Goal: Entertainment & Leisure: Consume media (video, audio)

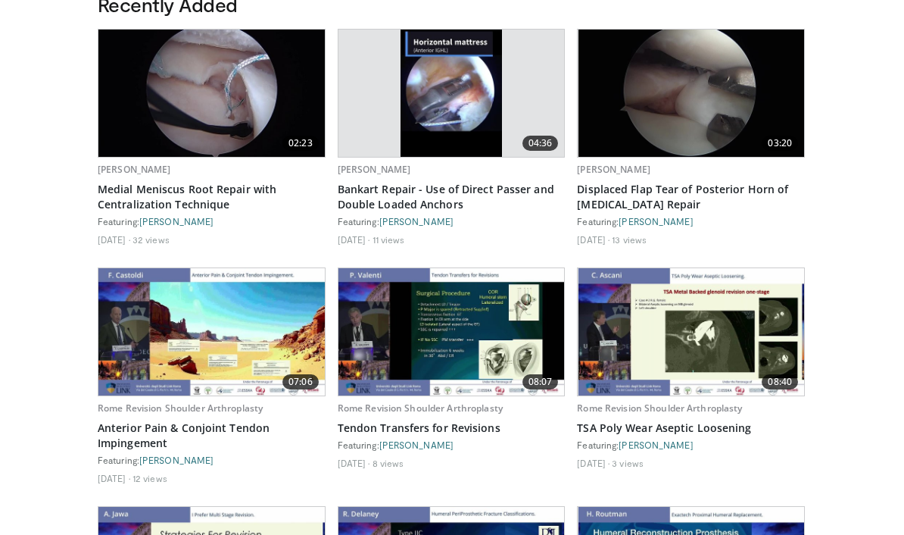
scroll to position [835, 0]
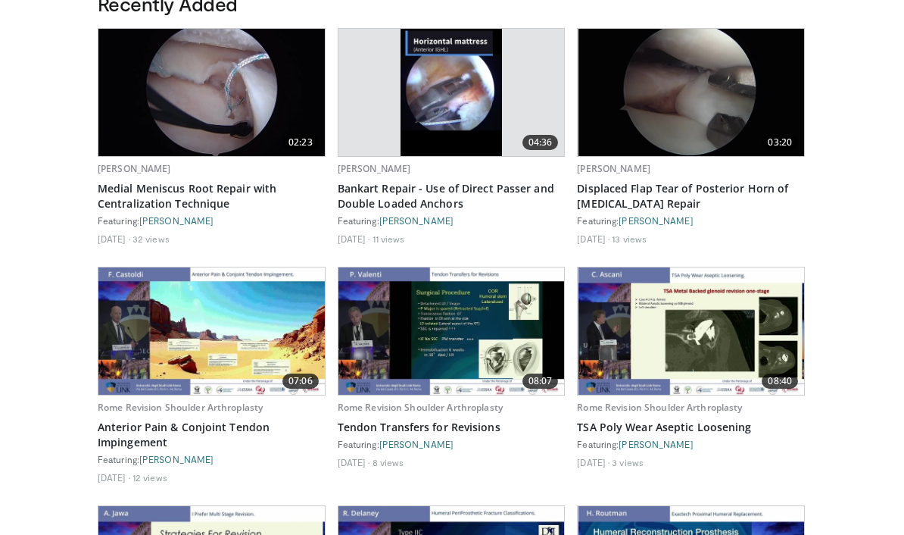
click at [229, 186] on link "Medial Meniscus Root Repair with Centralization Technique" at bounding box center [212, 196] width 228 height 30
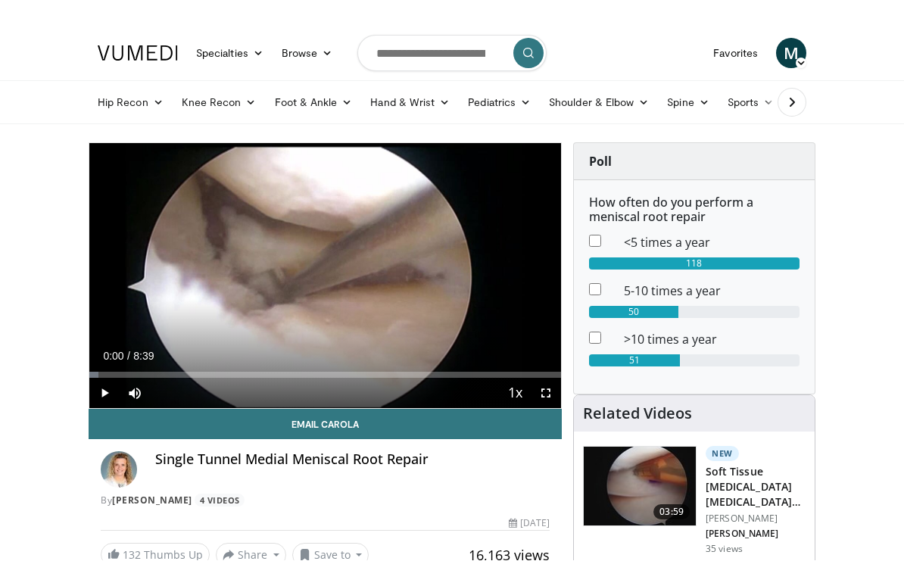
scroll to position [24, 0]
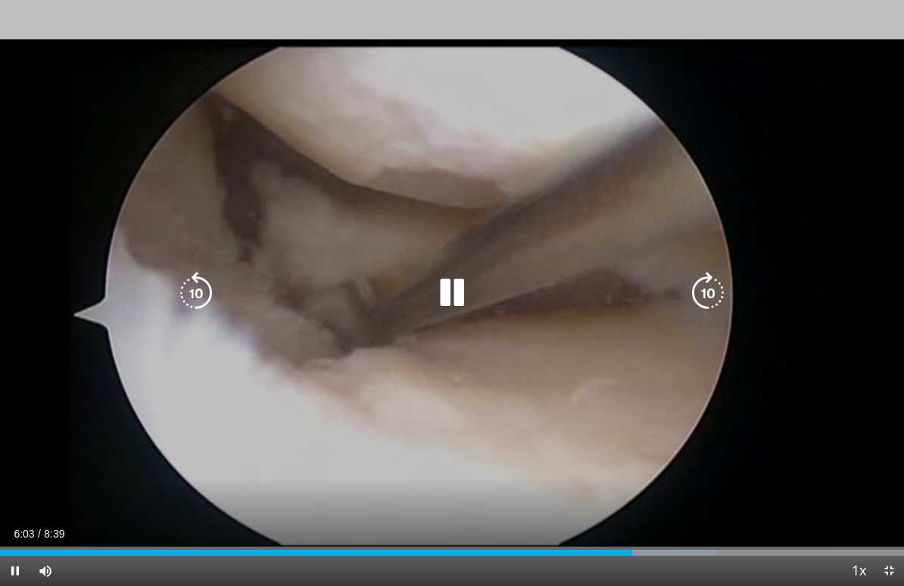
click at [454, 276] on icon "Video Player" at bounding box center [452, 293] width 42 height 42
click at [451, 289] on icon "Video Player" at bounding box center [452, 293] width 42 height 42
click at [456, 293] on icon "Video Player" at bounding box center [452, 293] width 42 height 42
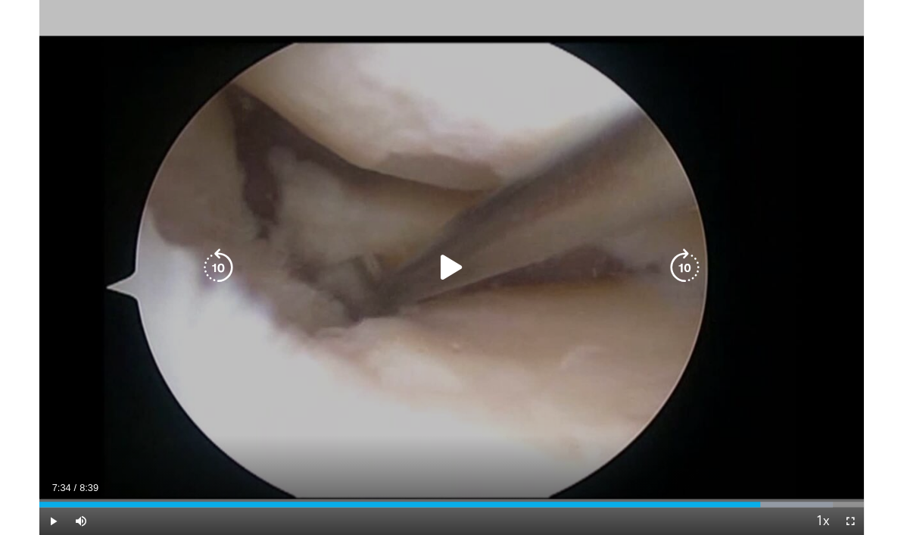
scroll to position [0, 0]
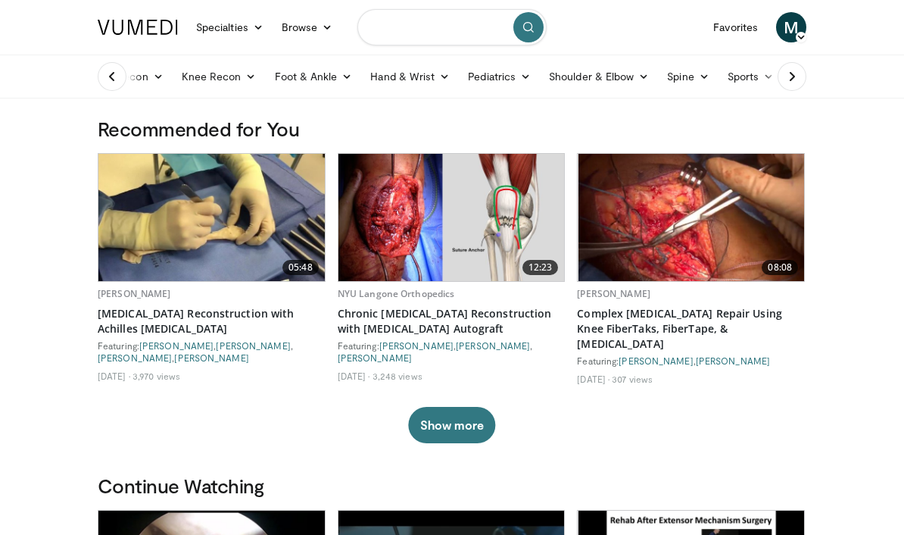
click at [385, 17] on input "Search topics, interventions" at bounding box center [451, 27] width 189 height 36
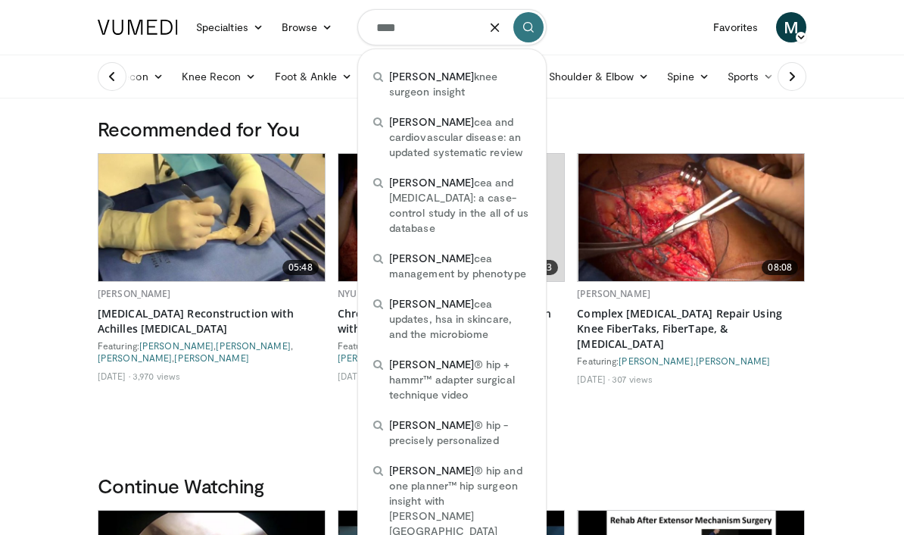
type input "****"
click at [529, 21] on icon "submit" at bounding box center [528, 27] width 12 height 12
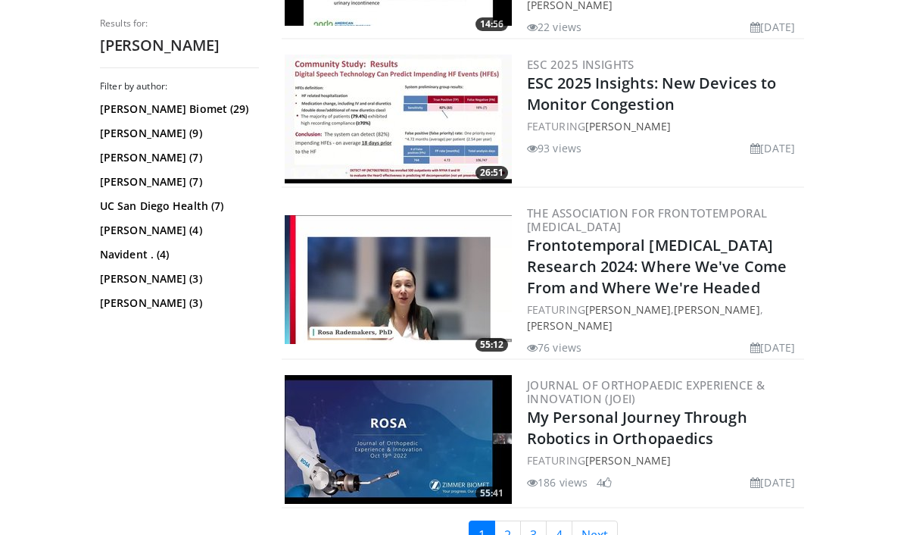
scroll to position [3601, 0]
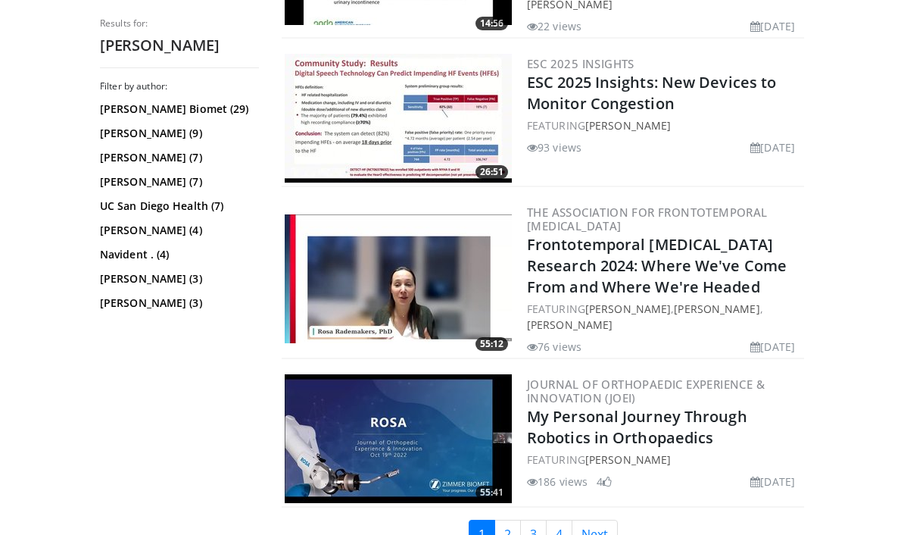
click at [474, 376] on img at bounding box center [398, 438] width 227 height 129
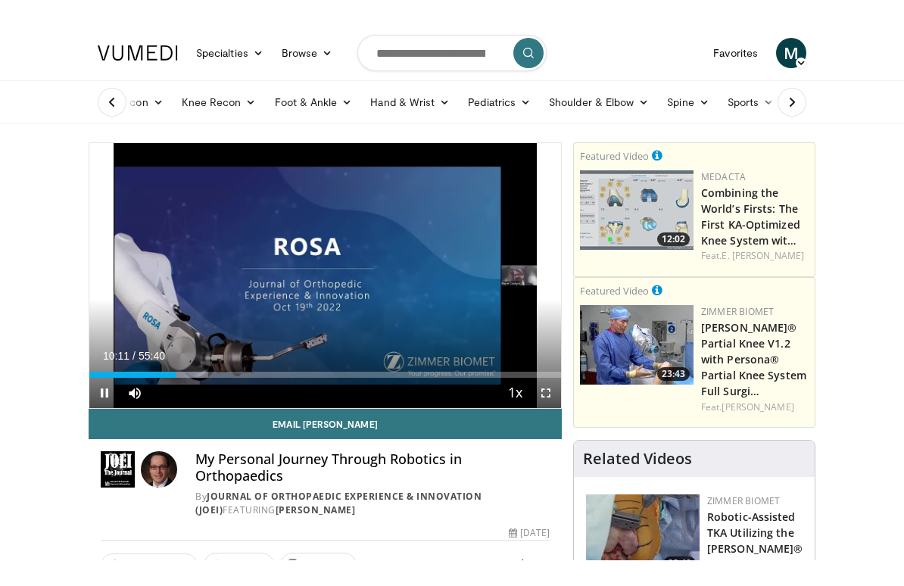
scroll to position [24, 0]
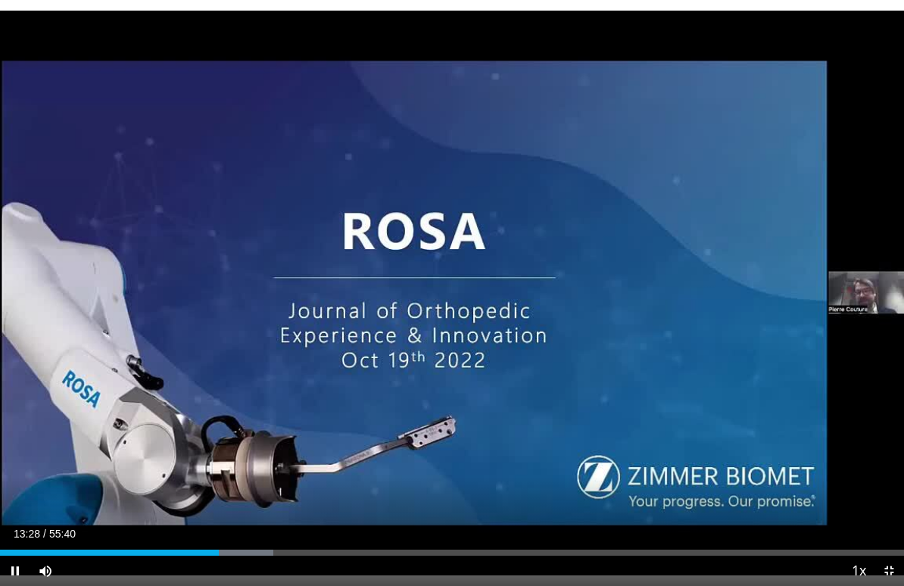
click at [256, 534] on div "Current Time 13:28 / Duration 55:40 Pause Skip Backward Skip Forward Mute Loade…" at bounding box center [452, 571] width 904 height 30
click at [333, 534] on div "Progress Bar" at bounding box center [168, 553] width 336 height 6
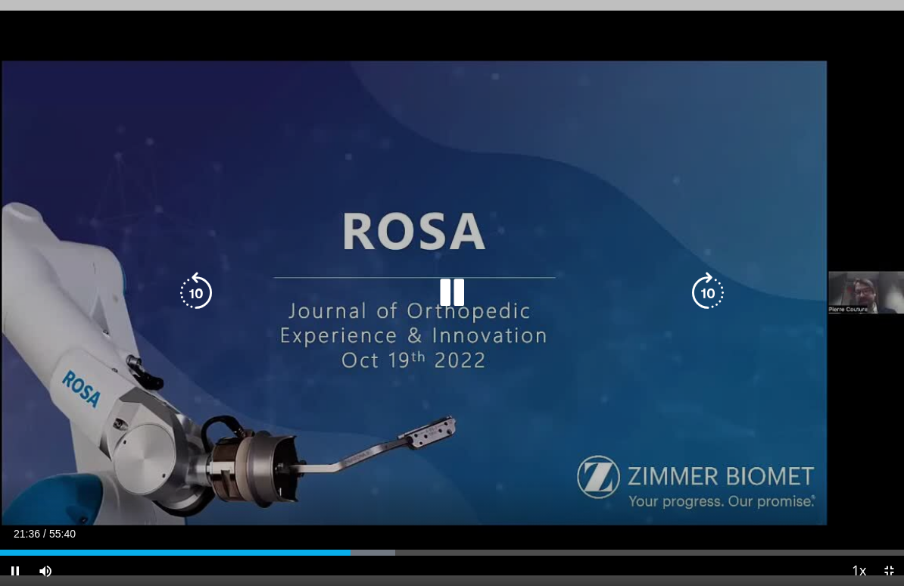
click at [345, 534] on div "Progress Bar" at bounding box center [175, 553] width 351 height 6
click at [558, 448] on div "10 seconds Tap to unmute" at bounding box center [452, 293] width 904 height 586
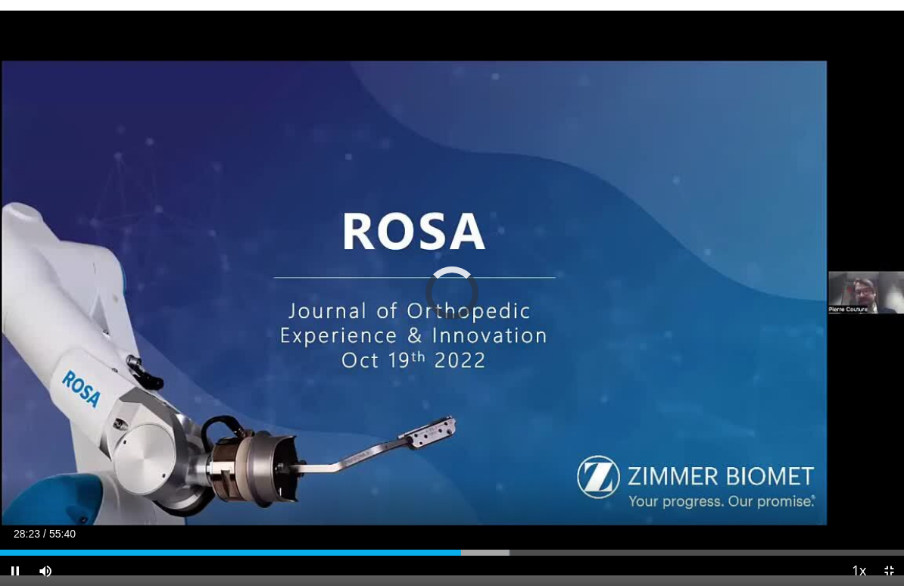
click at [467, 534] on div "Loaded : 56.42%" at bounding box center [255, 553] width 510 height 6
click at [457, 534] on div "Current Time 28:46 / Duration 55:40 Pause Skip Backward Skip Forward Mute Loade…" at bounding box center [452, 571] width 904 height 30
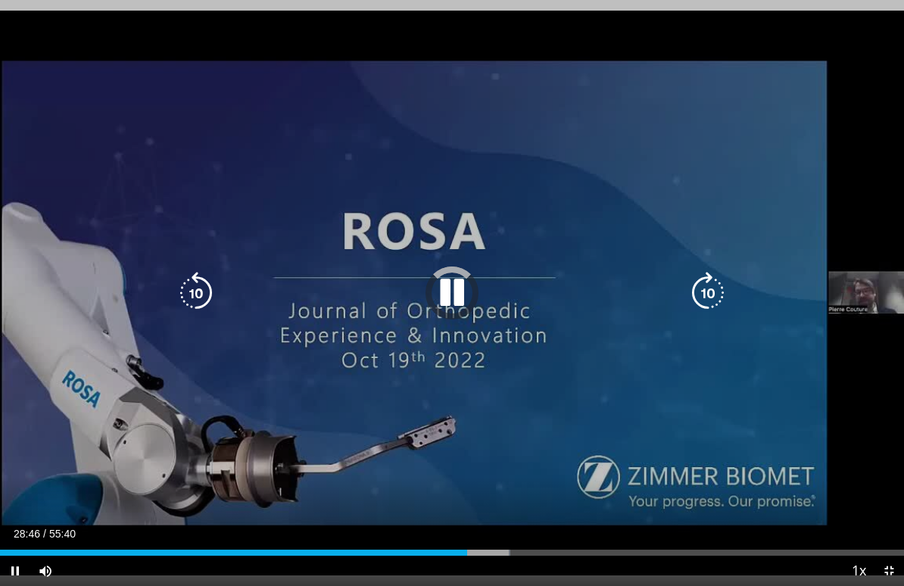
click at [462, 294] on icon "Video Player" at bounding box center [452, 293] width 42 height 42
click at [456, 290] on icon "Video Player" at bounding box center [452, 293] width 42 height 42
click at [449, 310] on icon "Video Player" at bounding box center [452, 293] width 42 height 42
